Goal: Find specific page/section: Find specific page/section

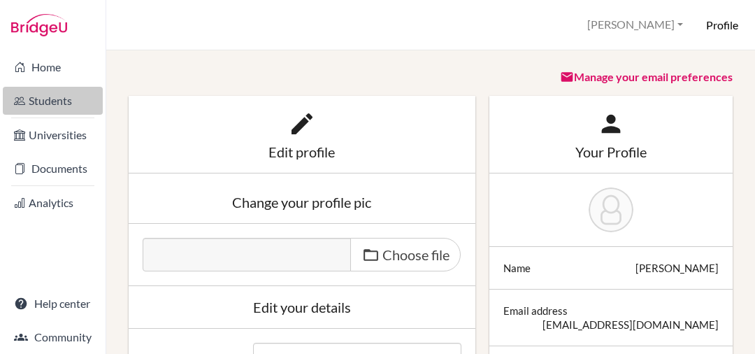
scroll to position [3, 0]
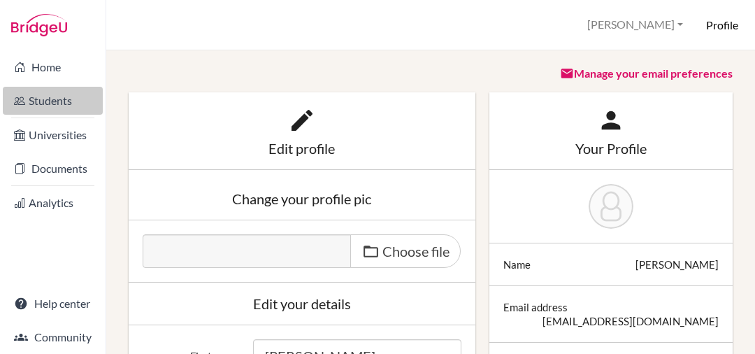
click at [53, 103] on link "Students" at bounding box center [53, 101] width 100 height 28
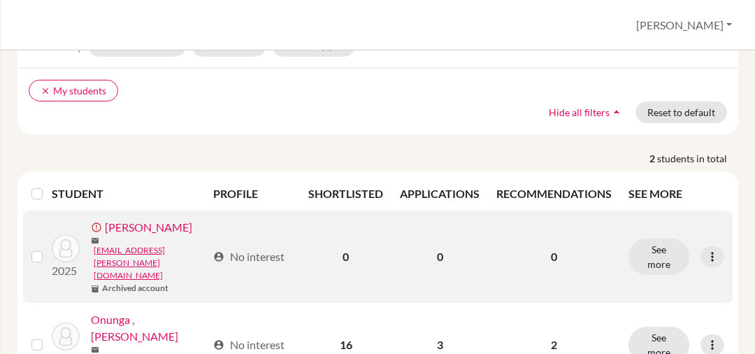
scroll to position [104, 0]
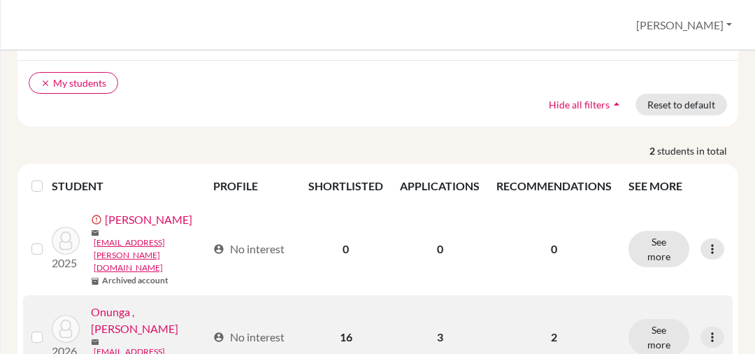
click at [141, 303] on link "Onunga , Sylvia Egwa" at bounding box center [149, 320] width 116 height 34
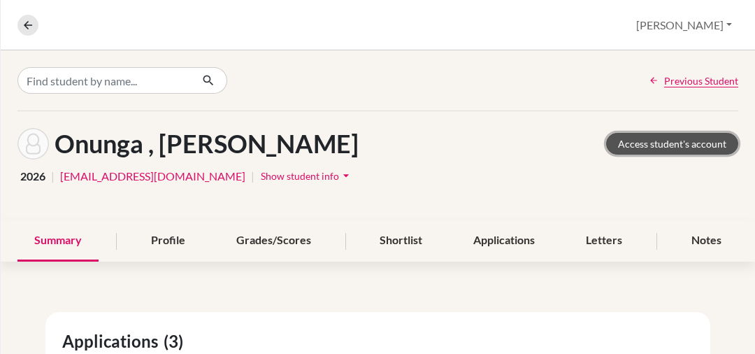
click at [666, 145] on link "Access student's account" at bounding box center [672, 144] width 132 height 22
